Goal: Task Accomplishment & Management: Use online tool/utility

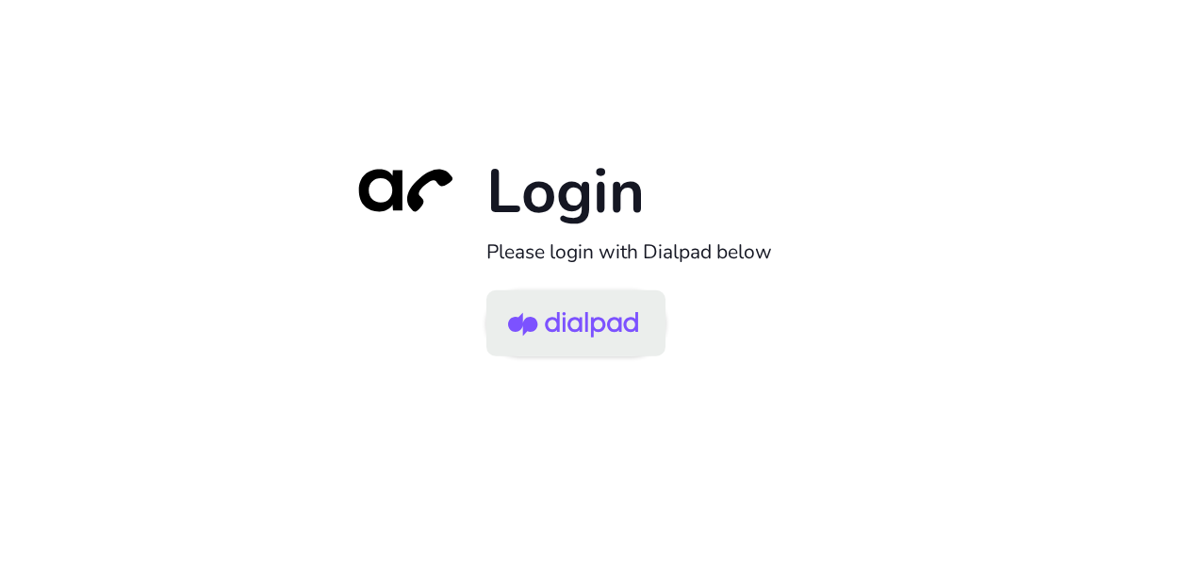
click at [555, 326] on img at bounding box center [573, 324] width 130 height 61
click at [600, 338] on img at bounding box center [573, 324] width 130 height 61
click at [561, 324] on img at bounding box center [573, 324] width 130 height 61
click at [550, 336] on img at bounding box center [573, 324] width 130 height 61
